Goal: Check status: Check status

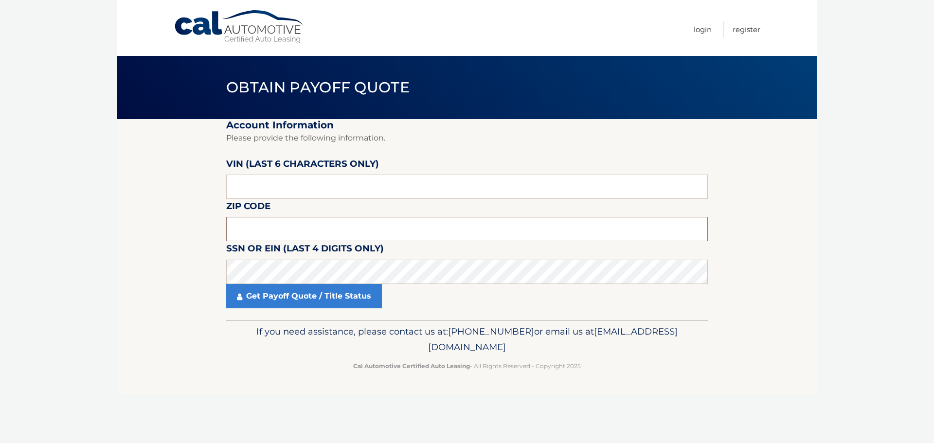
click at [247, 231] on input "text" at bounding box center [467, 229] width 482 height 24
type input "08854"
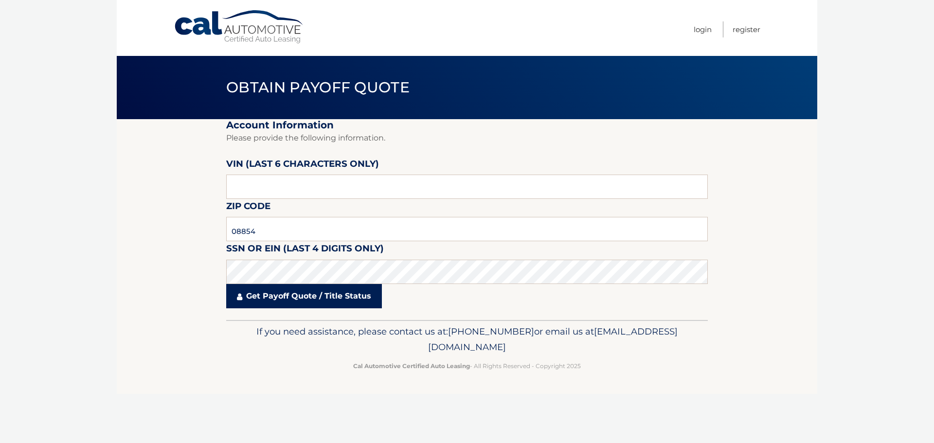
click at [294, 295] on link "Get Payoff Quote / Title Status" at bounding box center [304, 296] width 156 height 24
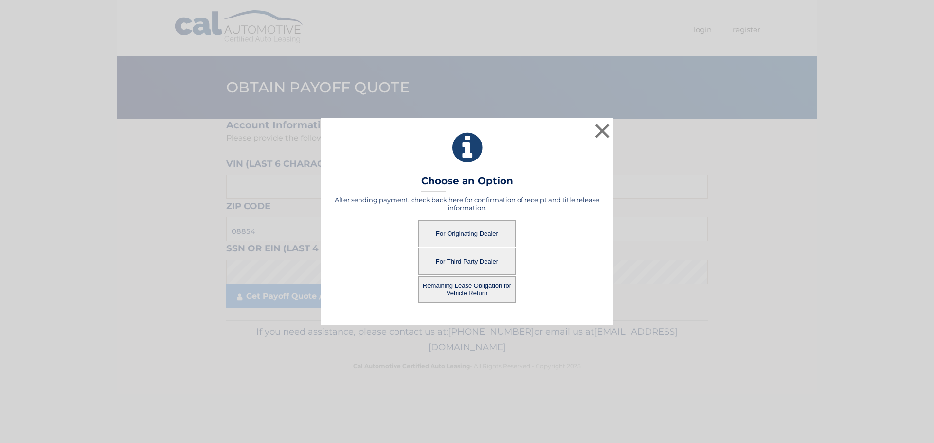
click at [469, 235] on button "For Originating Dealer" at bounding box center [466, 233] width 97 height 27
click at [461, 237] on button "For Originating Dealer" at bounding box center [466, 233] width 97 height 27
click at [450, 233] on button "For Originating Dealer" at bounding box center [466, 233] width 97 height 27
click at [603, 128] on button "×" at bounding box center [602, 130] width 19 height 19
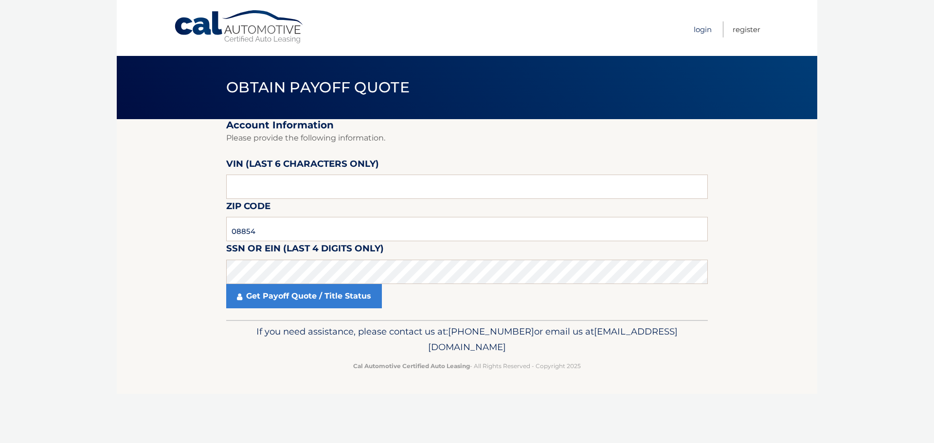
click at [702, 29] on link "Login" at bounding box center [703, 29] width 18 height 16
paste input "000133"
type input "000133"
click at [240, 233] on input "text" at bounding box center [467, 229] width 482 height 24
type input "08854"
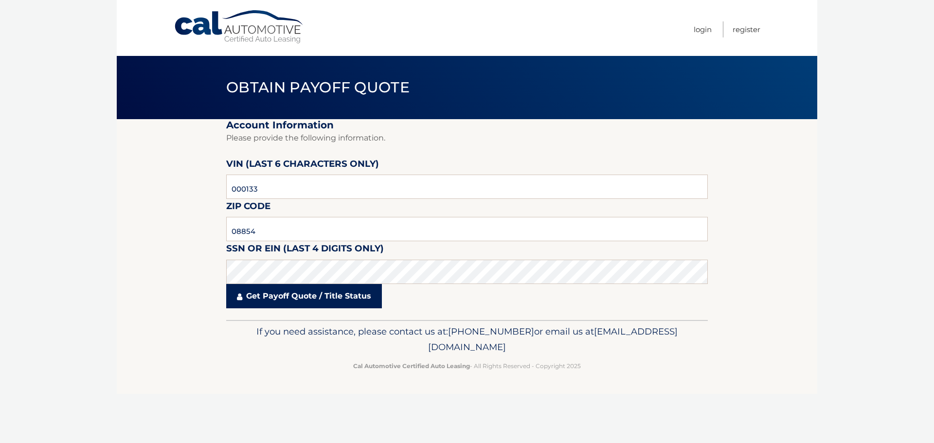
click at [322, 294] on link "Get Payoff Quote / Title Status" at bounding box center [304, 296] width 156 height 24
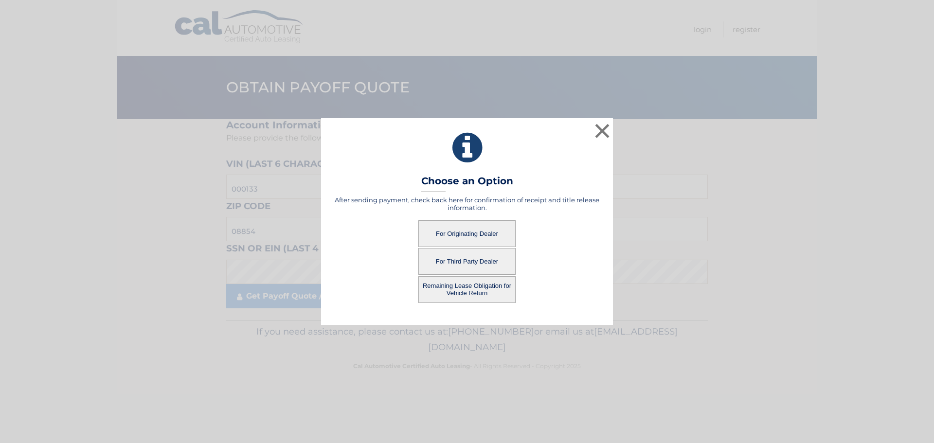
click at [459, 231] on button "For Originating Dealer" at bounding box center [466, 233] width 97 height 27
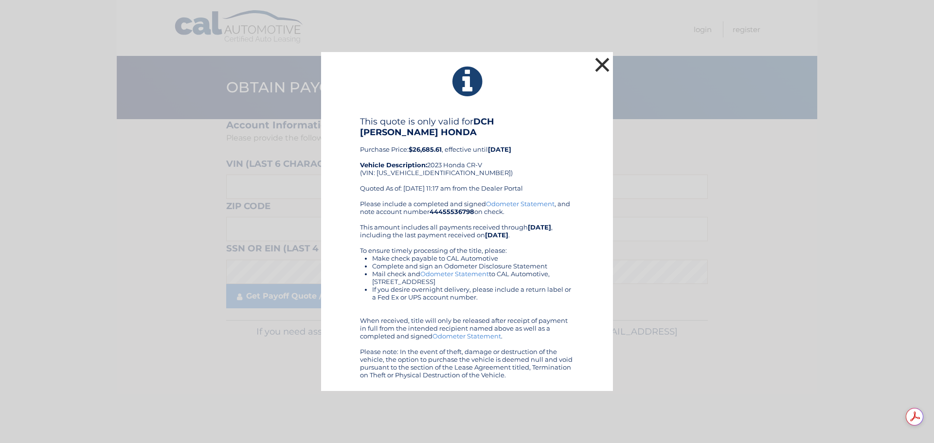
click at [601, 72] on button "×" at bounding box center [602, 64] width 19 height 19
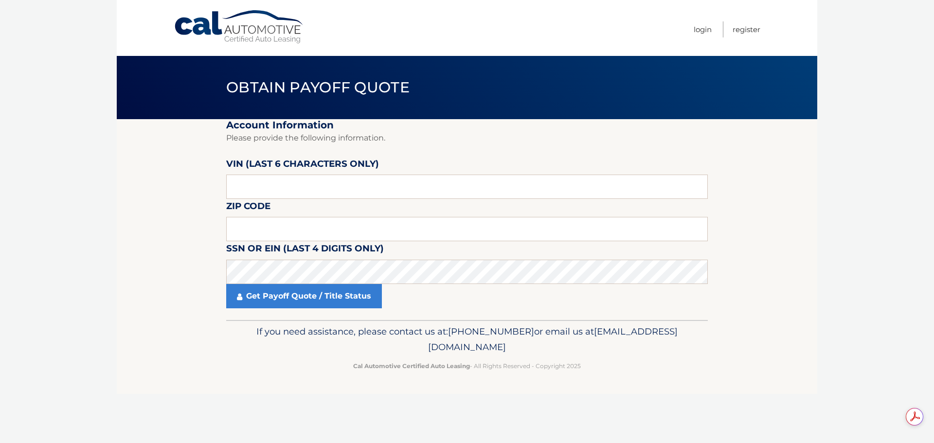
drag, startPoint x: 1, startPoint y: 69, endPoint x: 7, endPoint y: 2, distance: 66.9
click at [20, 60] on body "Cal Automotive Menu Login Register Obtain Payoff Quote" at bounding box center [467, 221] width 934 height 443
